Goal: Task Accomplishment & Management: Manage account settings

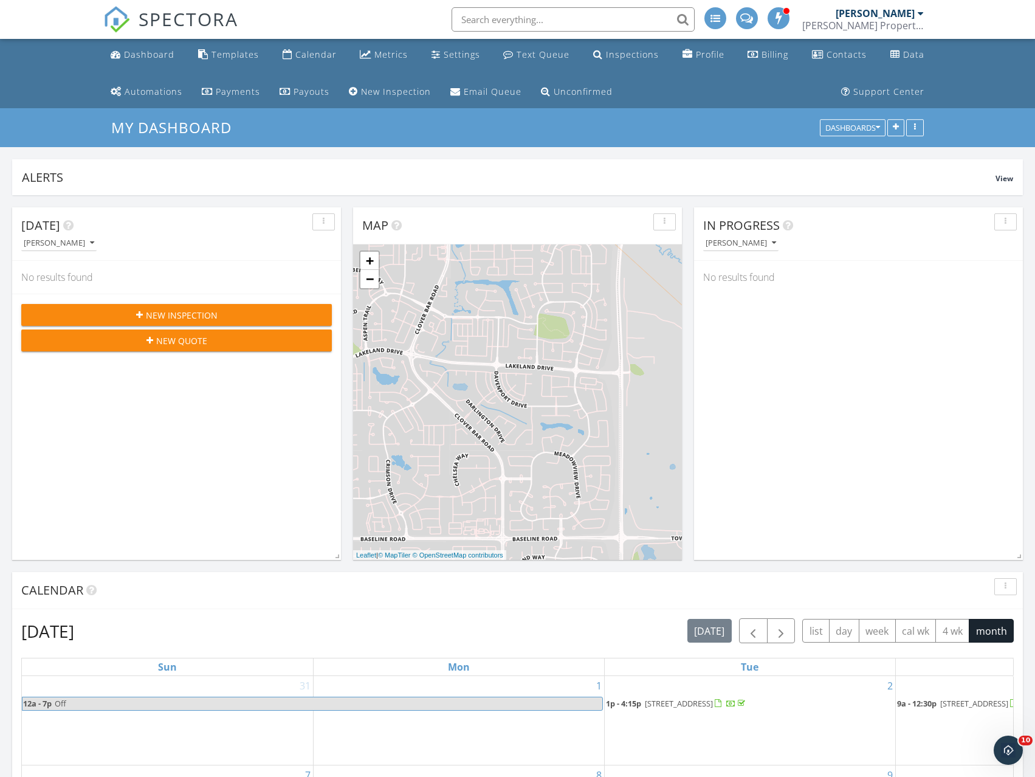
scroll to position [1399, 1054]
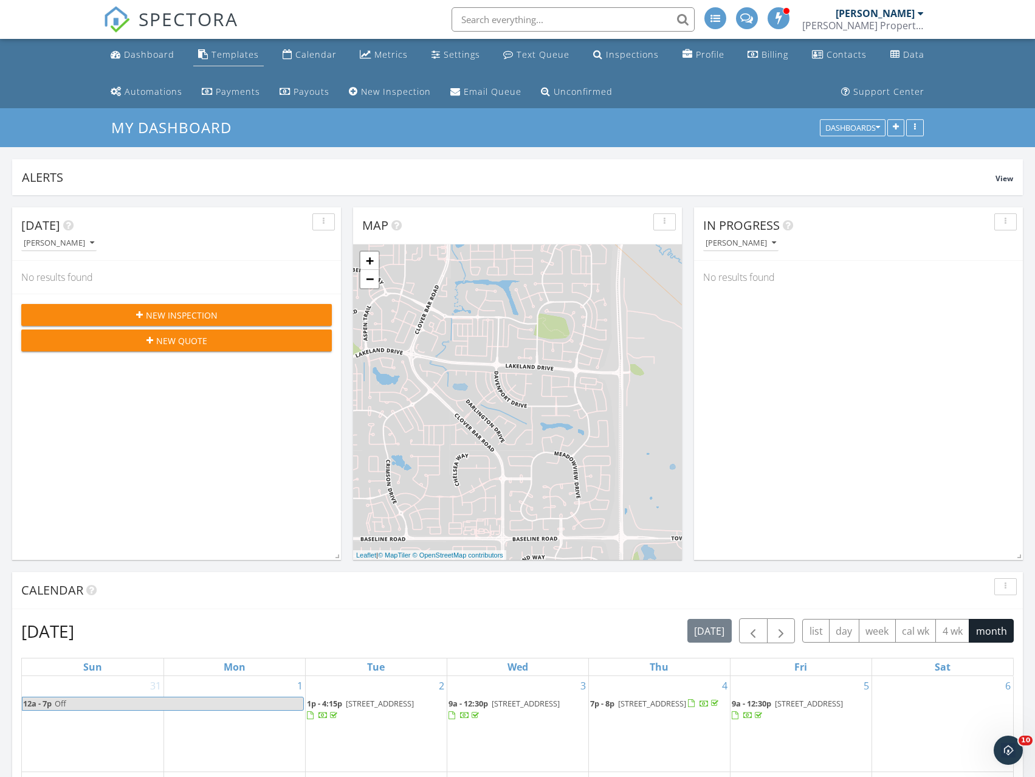
click at [245, 61] on link "Templates" at bounding box center [228, 55] width 71 height 22
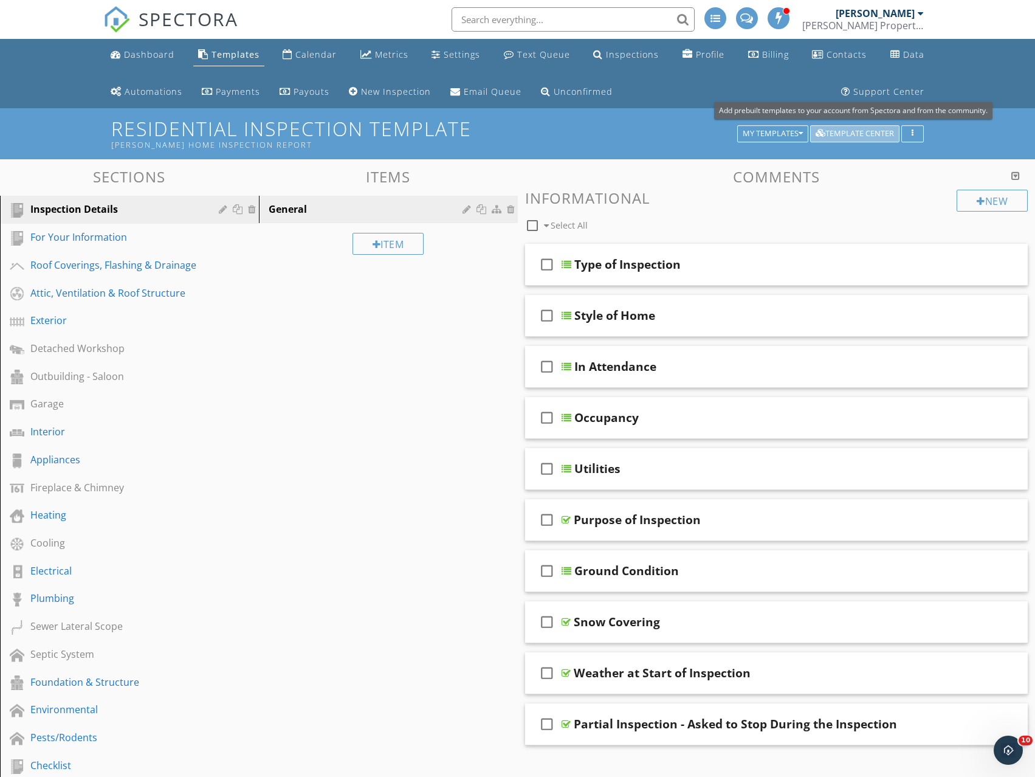
click at [849, 138] on div "Template Center" at bounding box center [855, 134] width 78 height 9
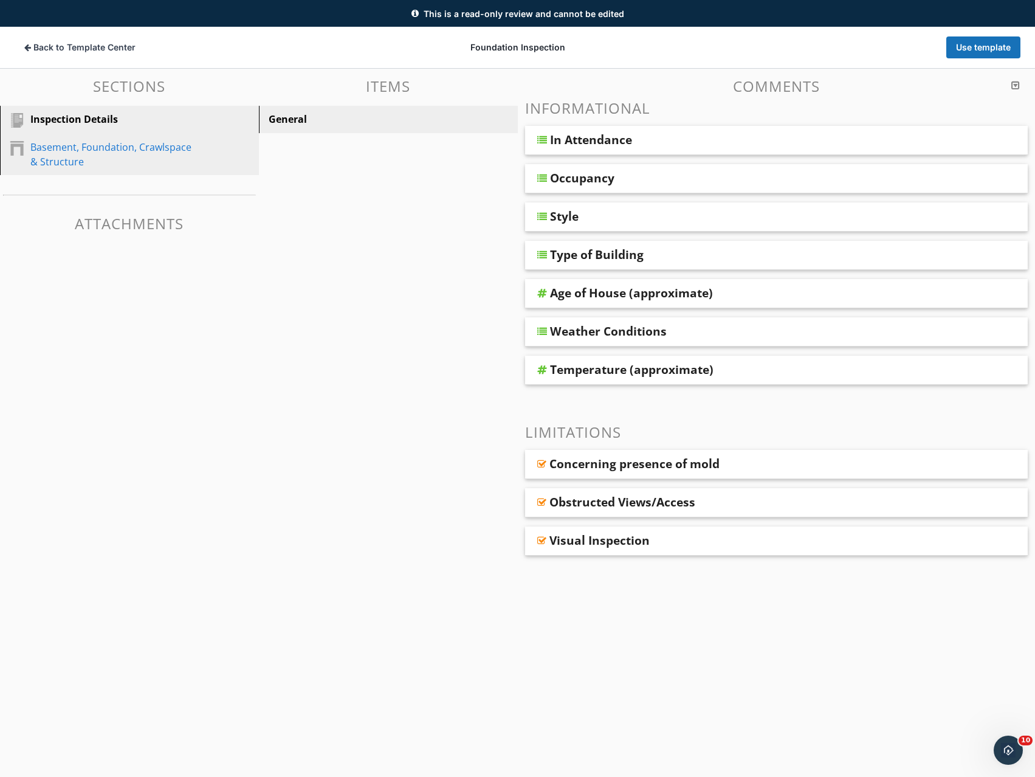
click at [126, 151] on div "Basement, Foundation, Crawlspace & Structure" at bounding box center [115, 154] width 171 height 29
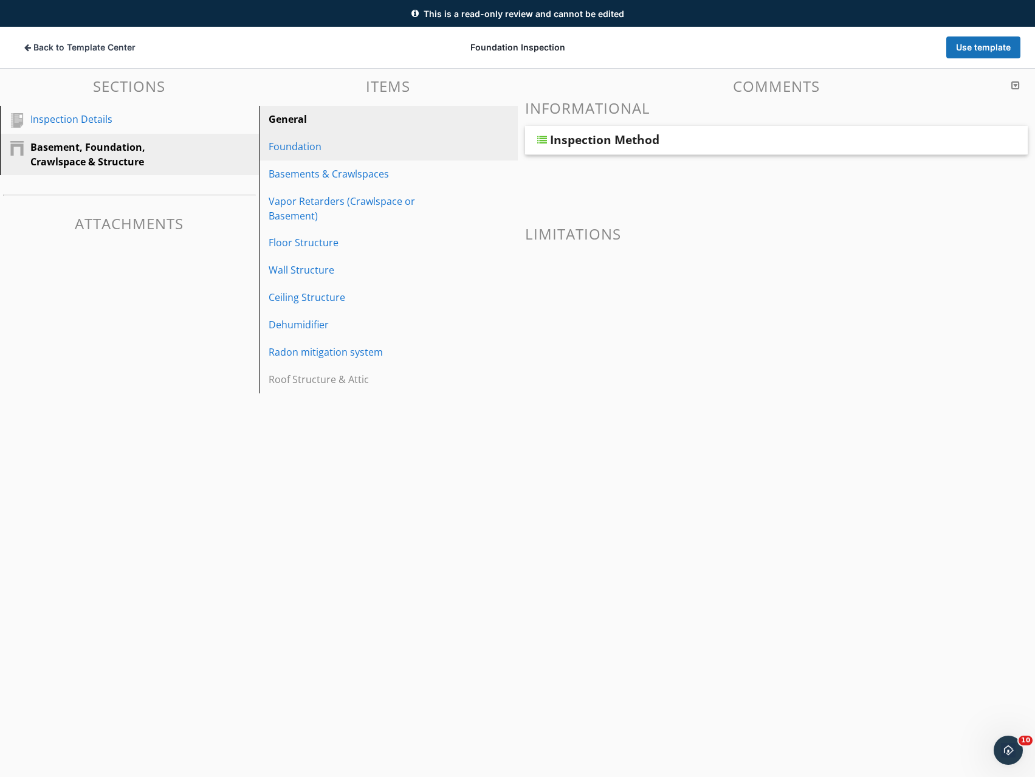
click at [320, 148] on div "Foundation" at bounding box center [368, 146] width 198 height 15
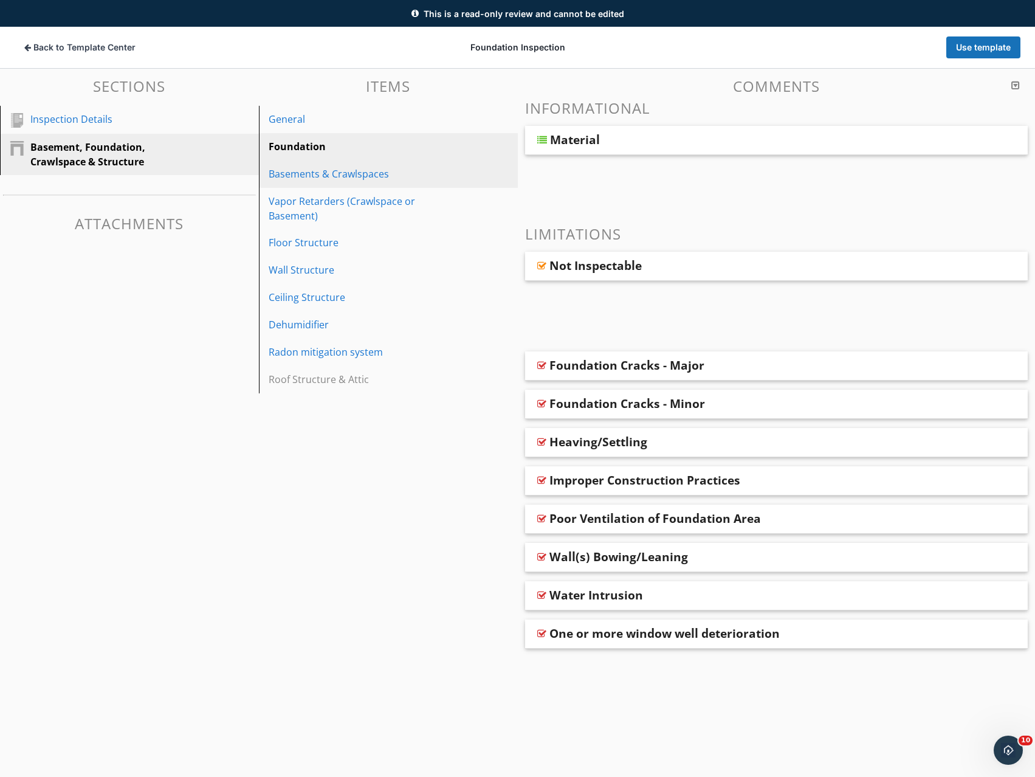
click at [309, 174] on div "Basements & Crawlspaces" at bounding box center [368, 174] width 198 height 15
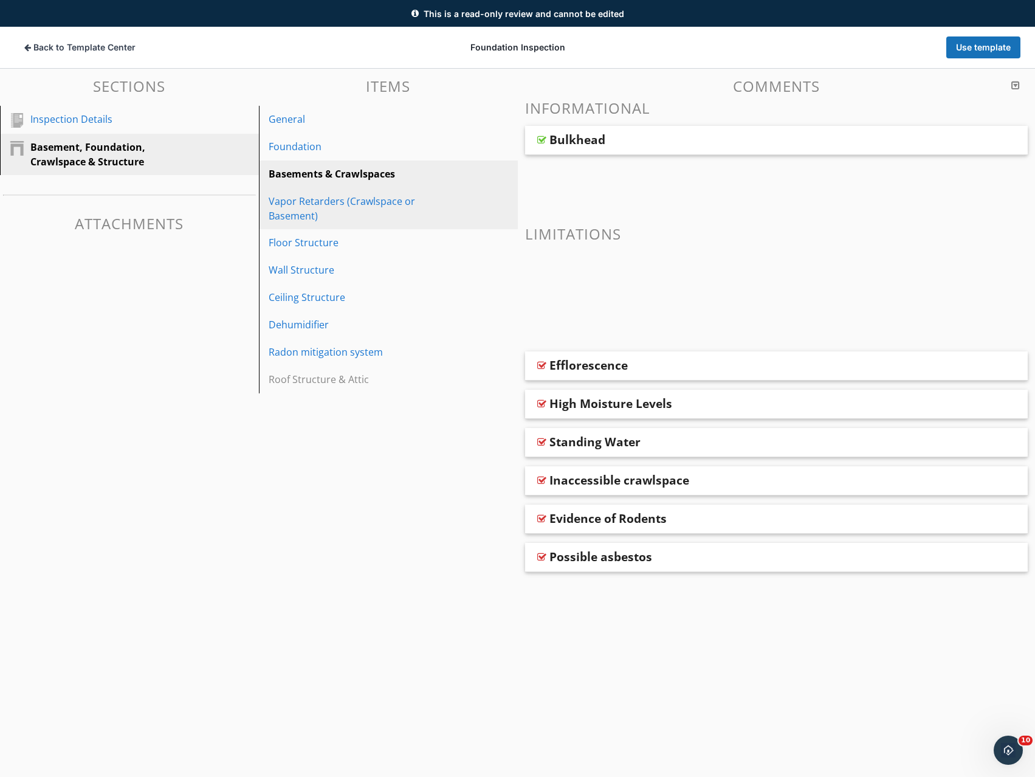
click at [309, 199] on div "Vapor Retarders (Crawlspace or Basement)" at bounding box center [368, 208] width 198 height 29
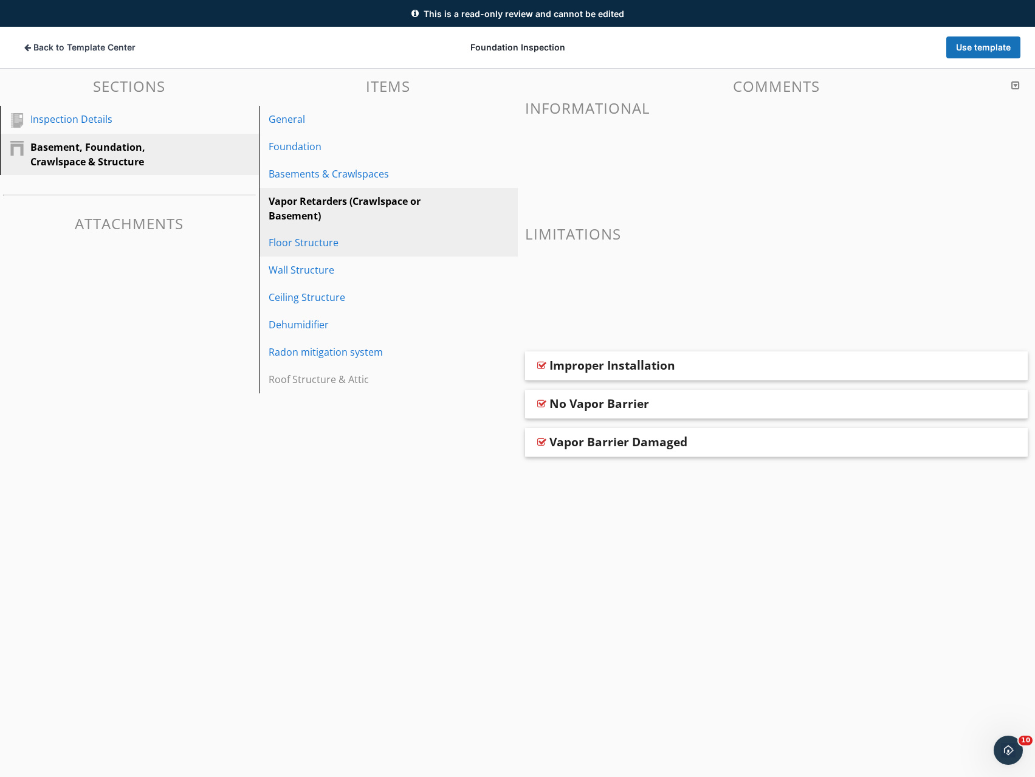
click at [305, 243] on div "Floor Structure" at bounding box center [368, 242] width 198 height 15
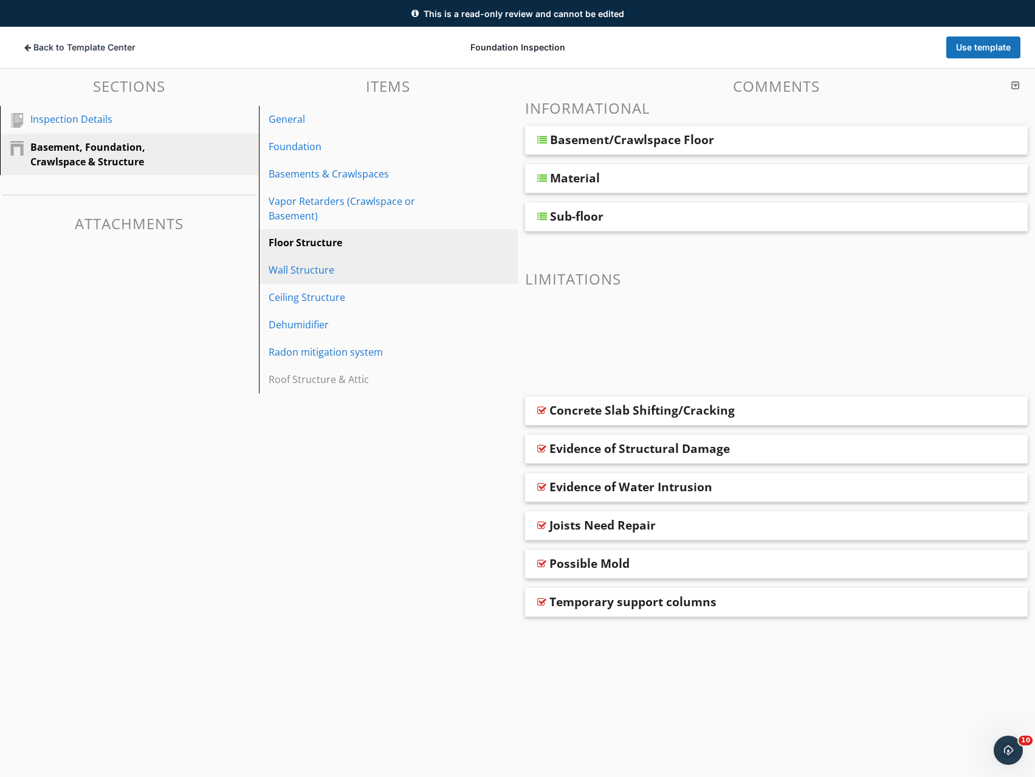
click at [296, 263] on div "Wall Structure" at bounding box center [368, 270] width 198 height 15
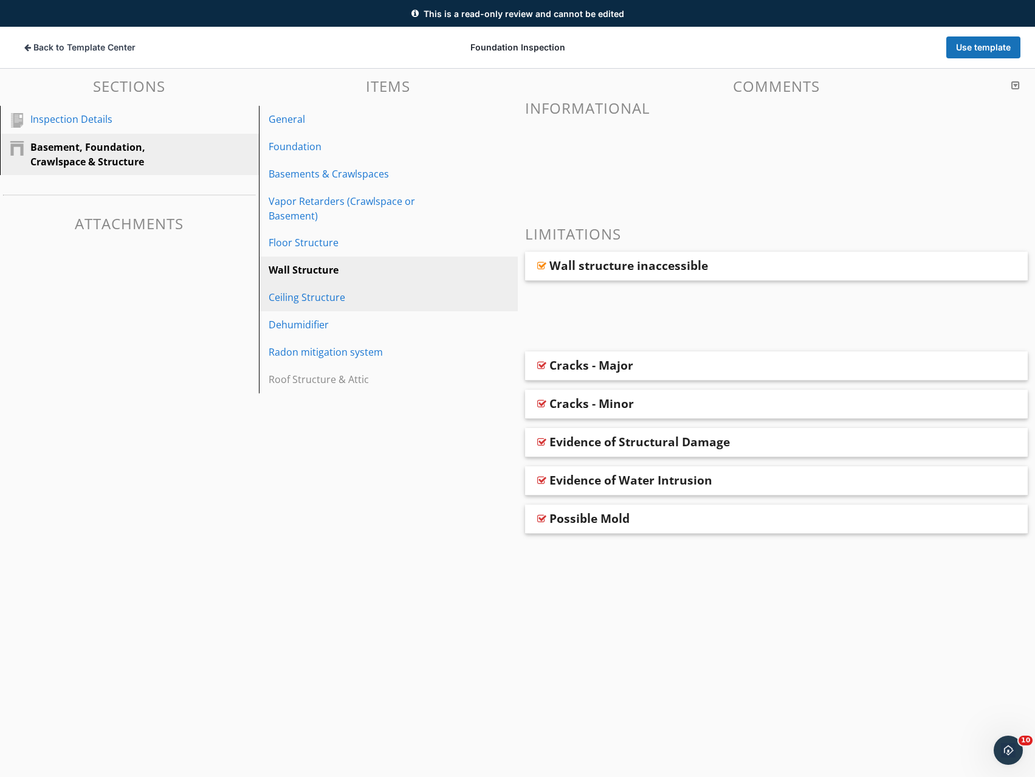
click at [299, 290] on div "Ceiling Structure" at bounding box center [368, 297] width 198 height 15
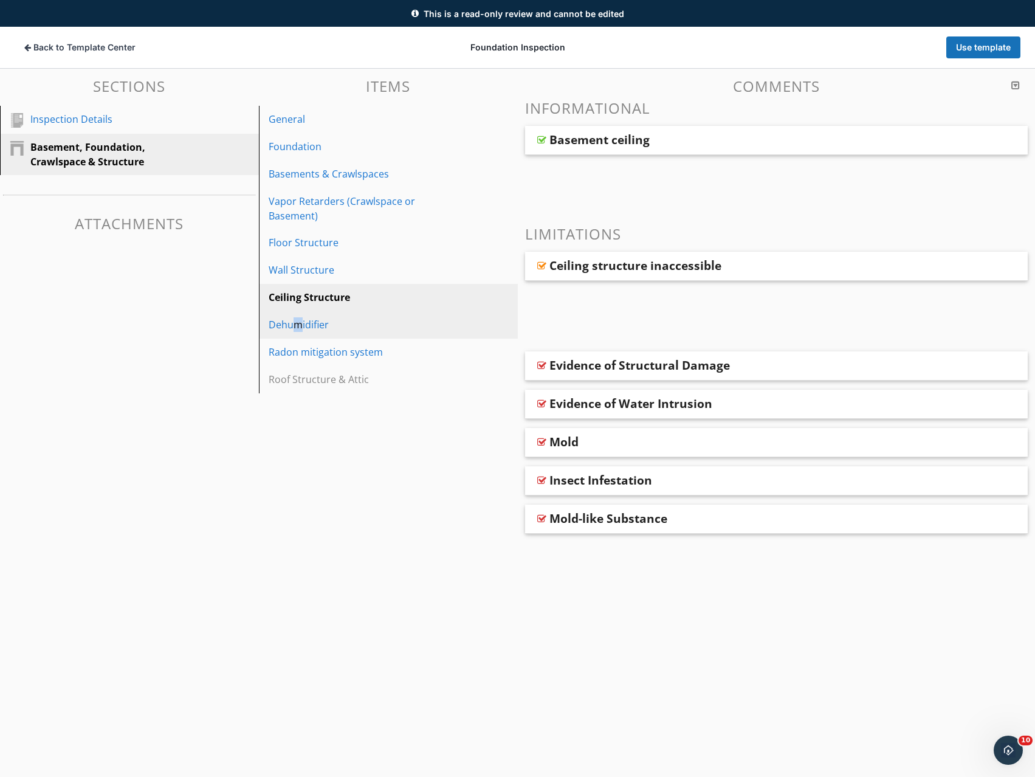
click at [297, 317] on div "Dehumidifier" at bounding box center [368, 324] width 198 height 15
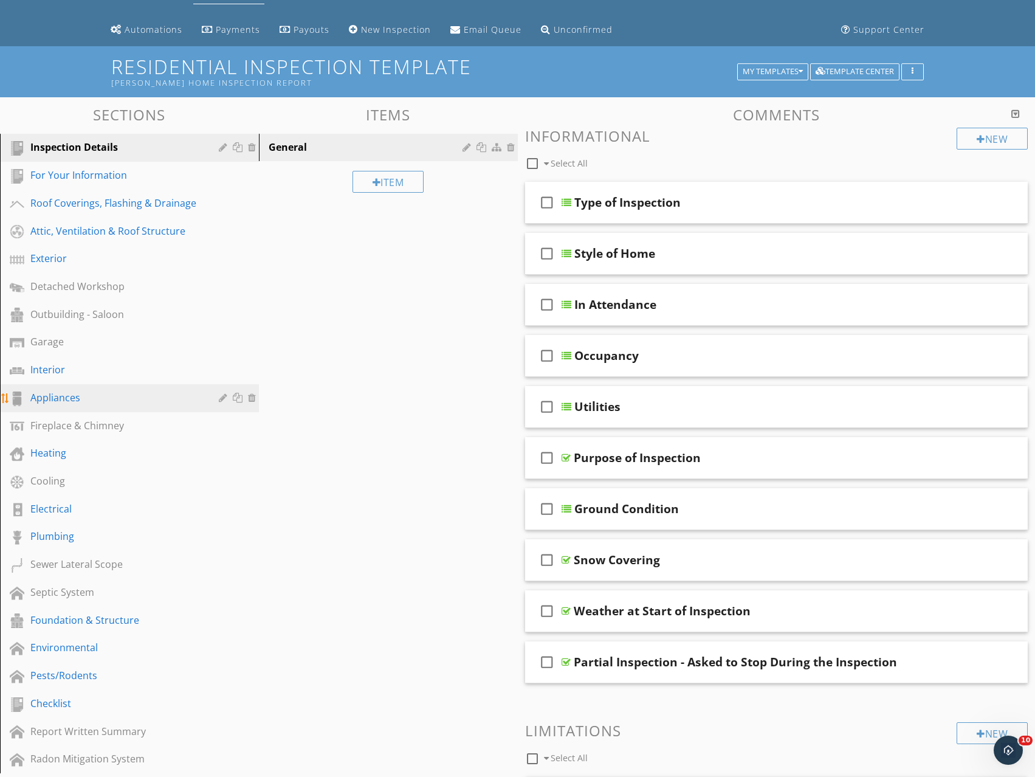
scroll to position [61, 0]
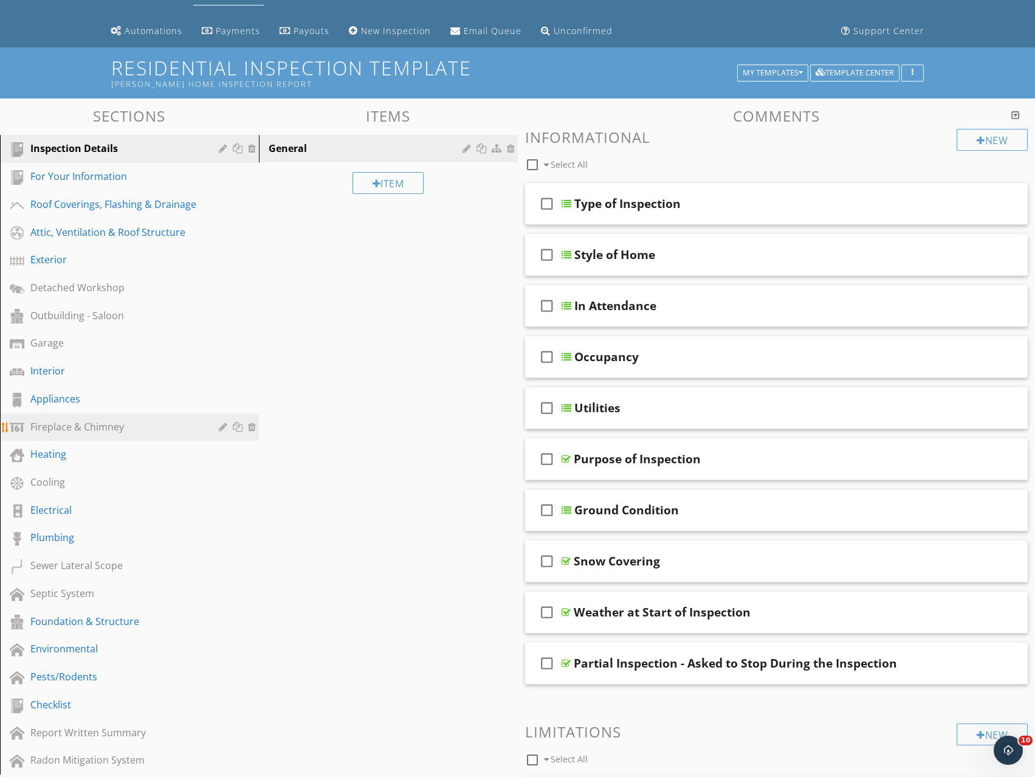
click at [86, 424] on div "Fireplace & Chimney" at bounding box center [115, 427] width 171 height 15
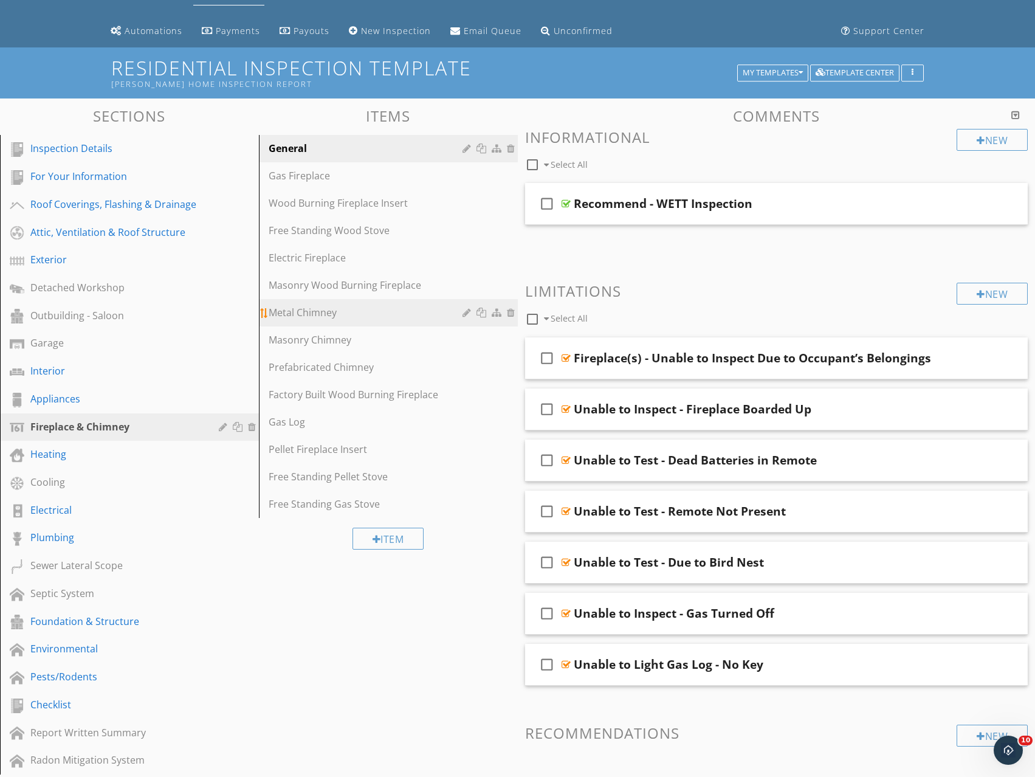
click at [276, 314] on div "Metal Chimney" at bounding box center [368, 312] width 198 height 15
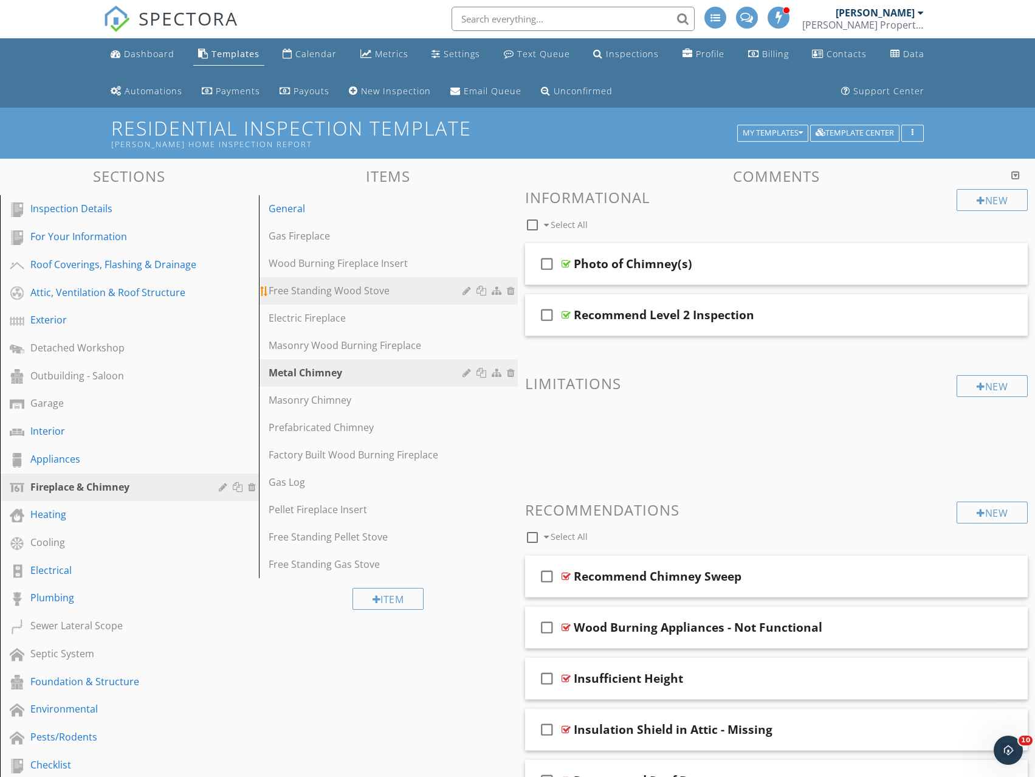
scroll to position [0, 0]
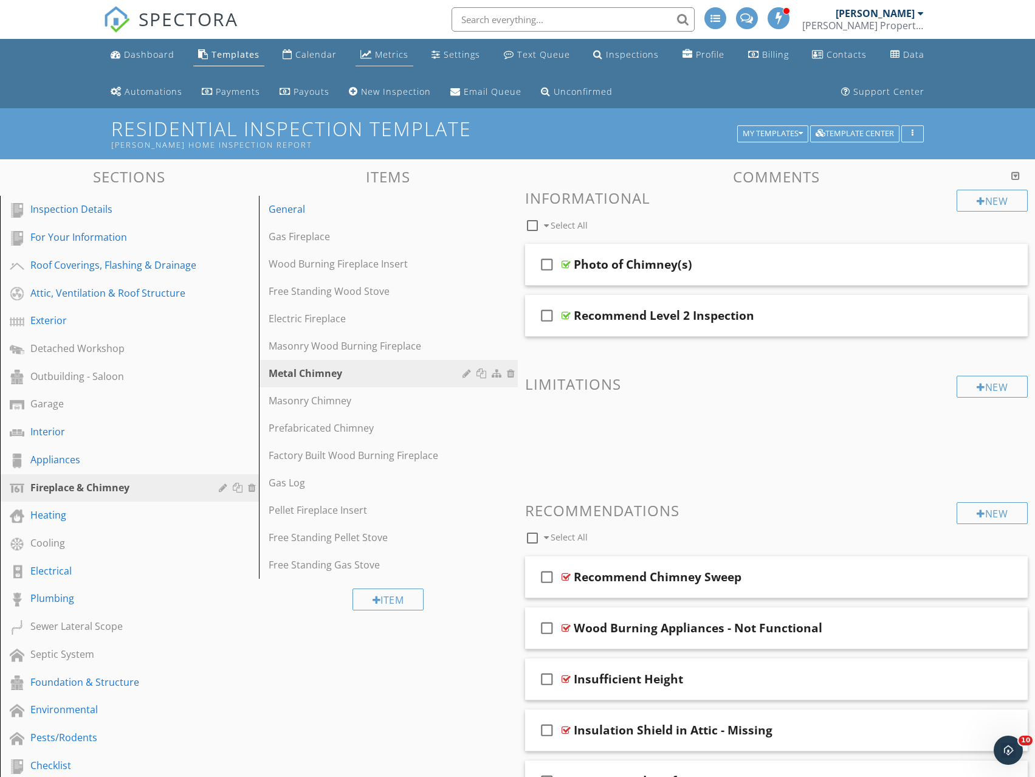
click at [384, 54] on div "Metrics" at bounding box center [391, 55] width 33 height 12
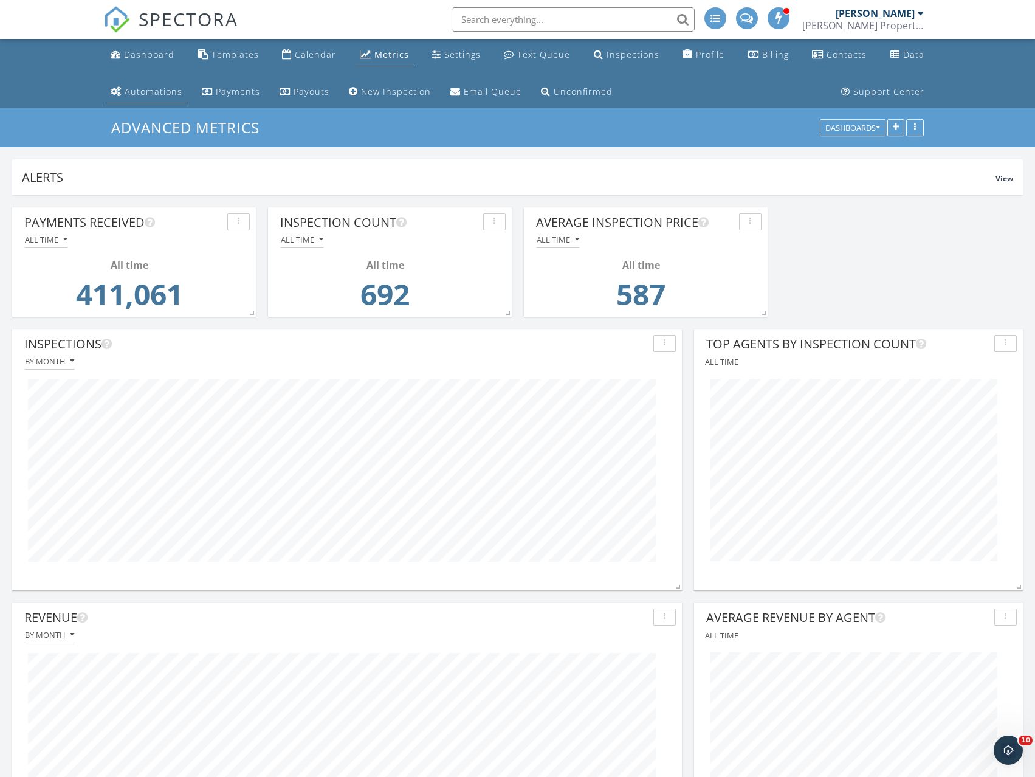
click at [164, 93] on div "Automations" at bounding box center [154, 92] width 58 height 12
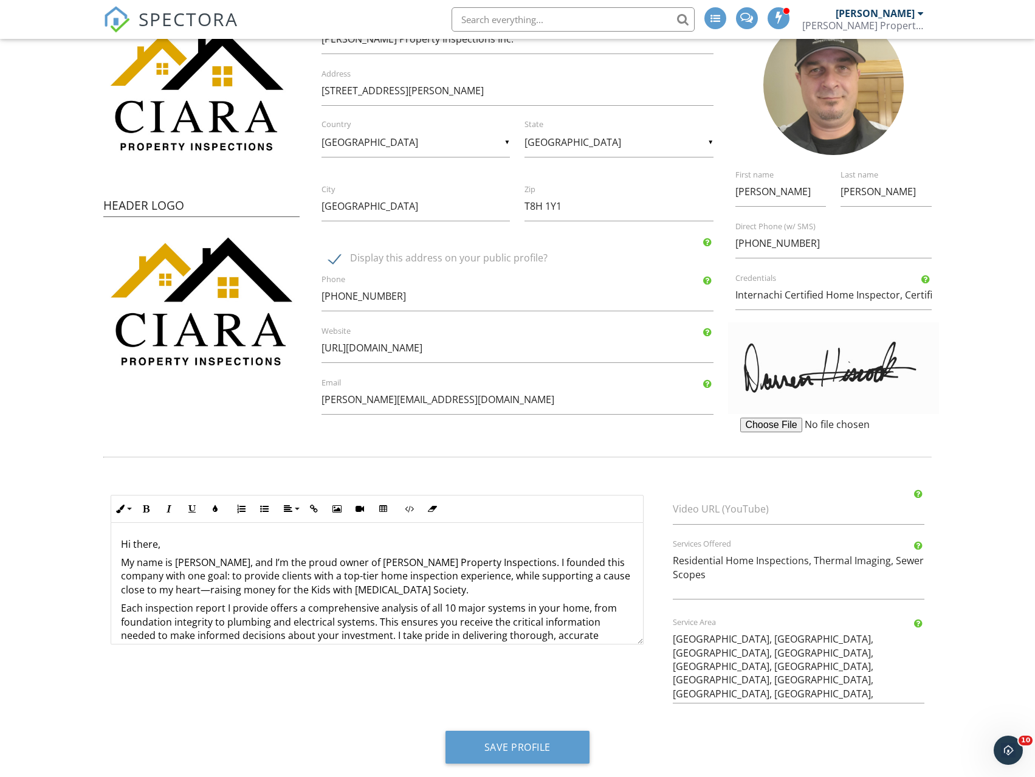
scroll to position [207, 0]
